Goal: Navigation & Orientation: Find specific page/section

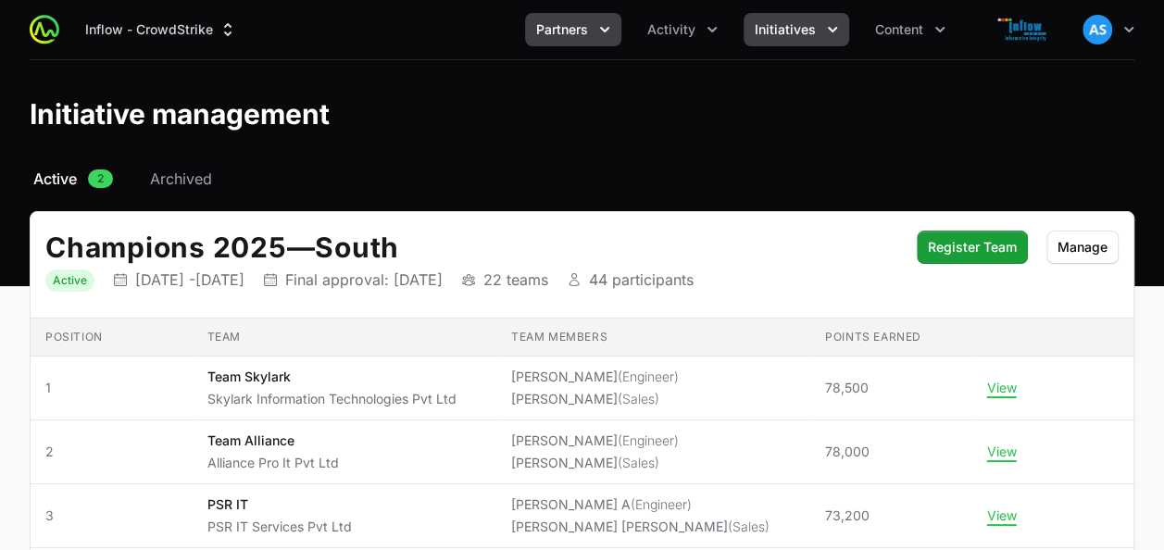
click at [569, 31] on span "Partners" at bounding box center [562, 29] width 52 height 19
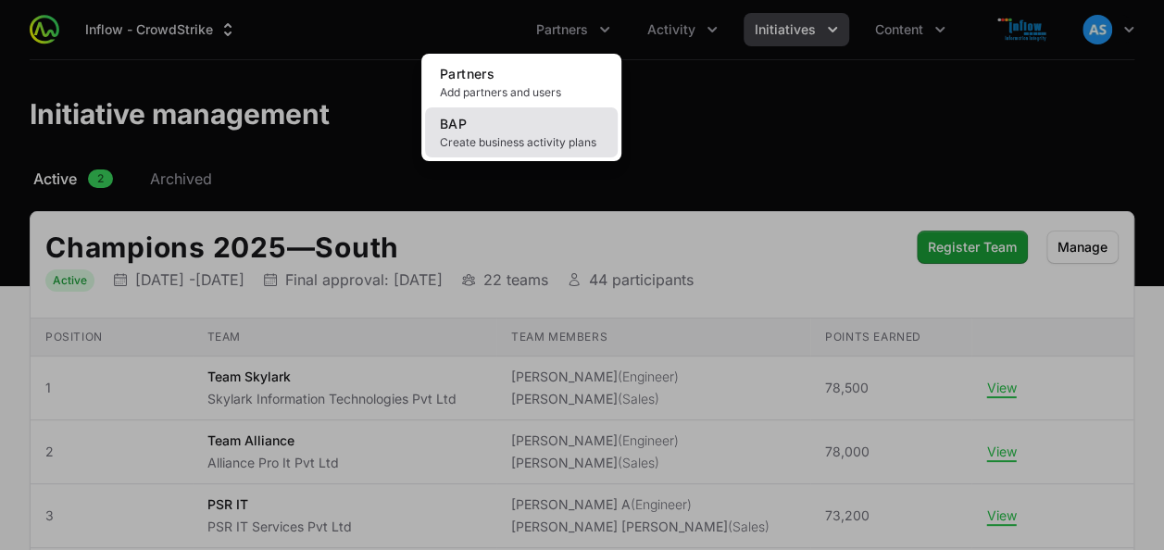
click at [539, 132] on link "BAP Create business activity plans" at bounding box center [521, 132] width 193 height 50
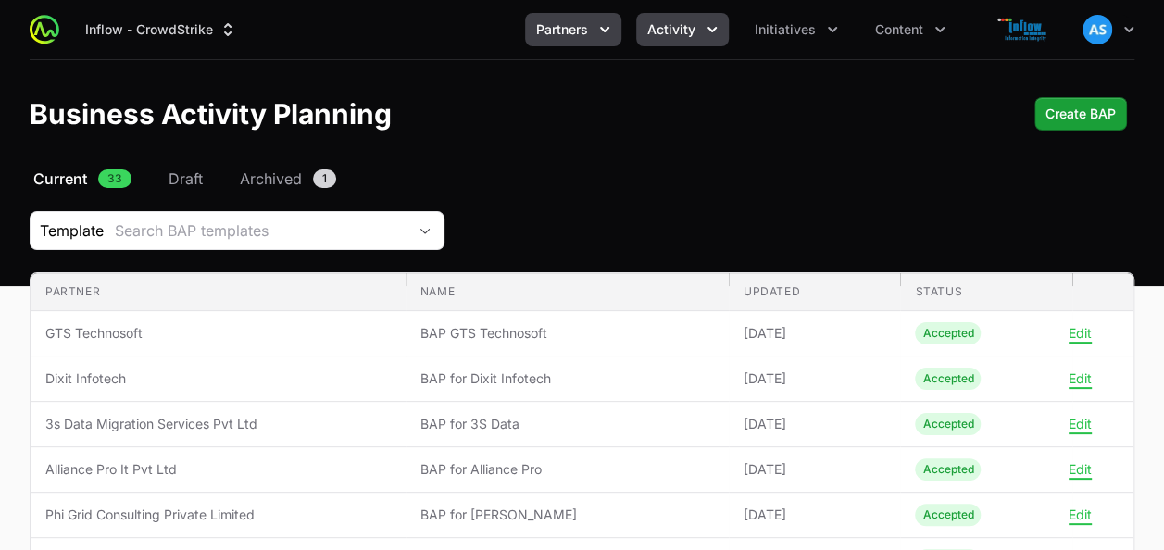
click at [692, 37] on span "Activity" at bounding box center [671, 29] width 48 height 19
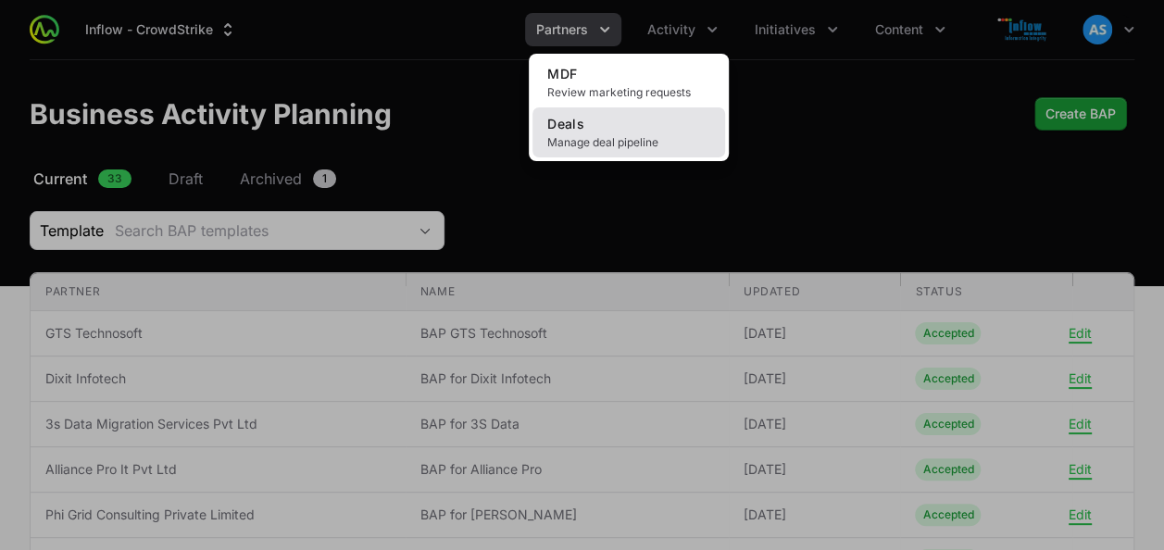
click at [632, 127] on link "Deals Manage deal pipeline" at bounding box center [629, 132] width 193 height 50
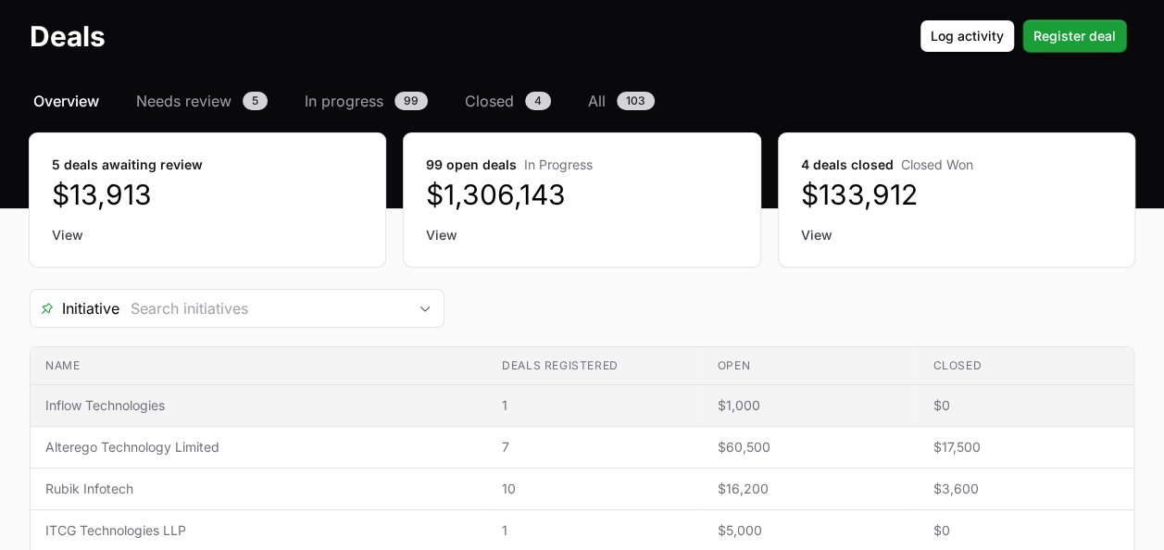
scroll to position [126, 0]
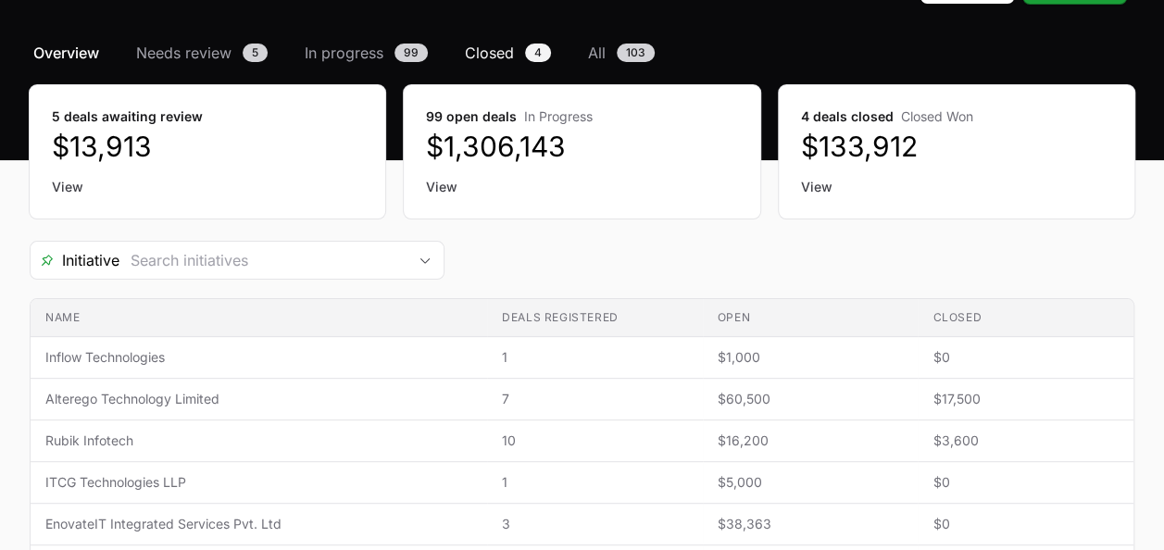
click at [488, 48] on span "Closed" at bounding box center [489, 53] width 49 height 22
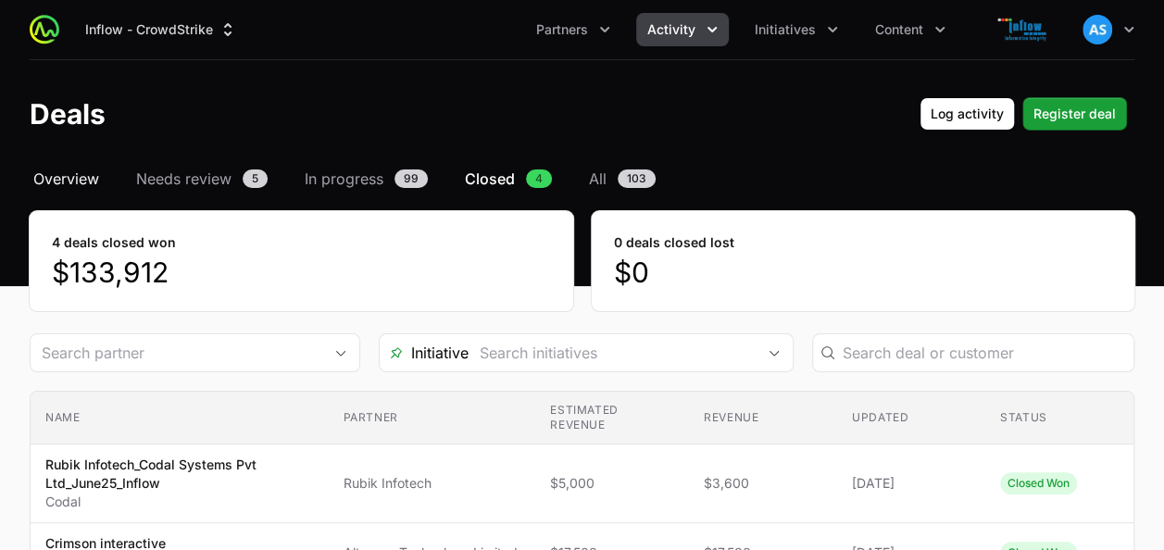
click at [56, 182] on span "Overview" at bounding box center [66, 179] width 66 height 22
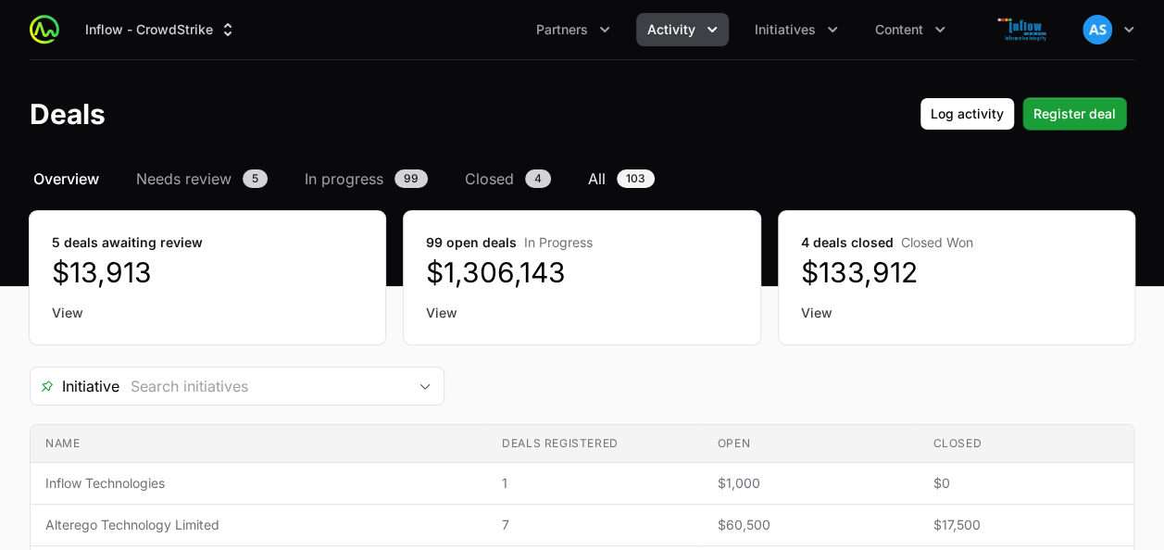
click at [602, 183] on span "All" at bounding box center [597, 179] width 18 height 22
